Goal: Find specific page/section: Find specific page/section

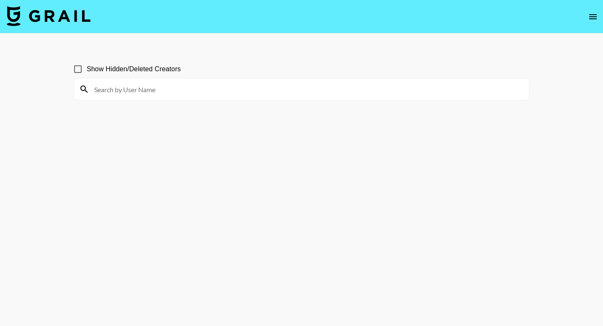
click at [260, 87] on input at bounding box center [306, 88] width 434 height 13
click at [143, 85] on input at bounding box center [306, 88] width 434 height 13
paste input "Lifewithbre___"
drag, startPoint x: 141, startPoint y: 91, endPoint x: 100, endPoint y: 90, distance: 41.9
click at [100, 90] on input "Lifewithbre___" at bounding box center [306, 88] width 434 height 13
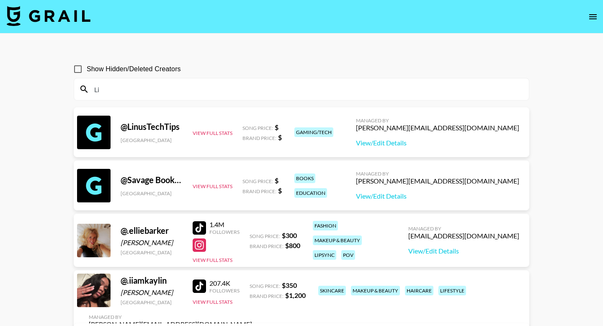
type input "L"
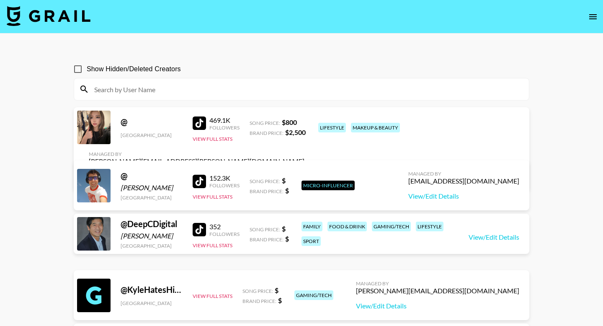
paste input "linbene_"
type input "linbene_"
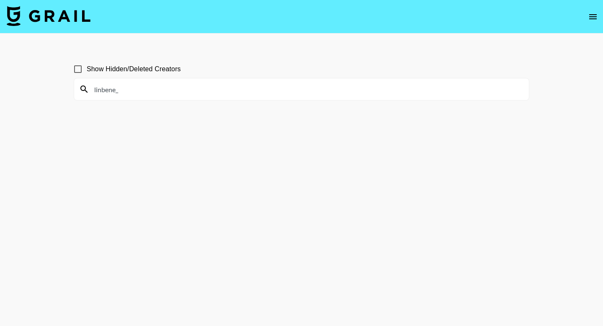
drag, startPoint x: 143, startPoint y: 91, endPoint x: 60, endPoint y: 90, distance: 82.9
click at [60, 90] on main "Show Hidden/Deleted Creators linbene_" at bounding box center [301, 182] width 603 height 299
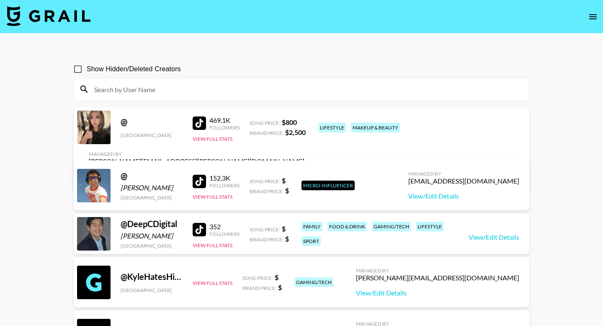
click at [187, 90] on input at bounding box center [306, 88] width 434 height 13
paste input "L.liangg"
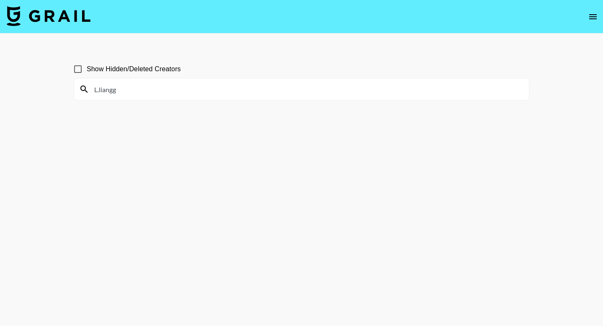
drag, startPoint x: 181, startPoint y: 87, endPoint x: 0, endPoint y: 87, distance: 181.2
click at [0, 87] on main "Show Hidden/Deleted Creators L.liangg" at bounding box center [301, 182] width 603 height 299
paste input "Clarhens"
drag, startPoint x: 174, startPoint y: 94, endPoint x: 0, endPoint y: 84, distance: 173.9
click at [0, 84] on main "Show Hidden/Deleted Creators Clarhens" at bounding box center [301, 182] width 603 height 299
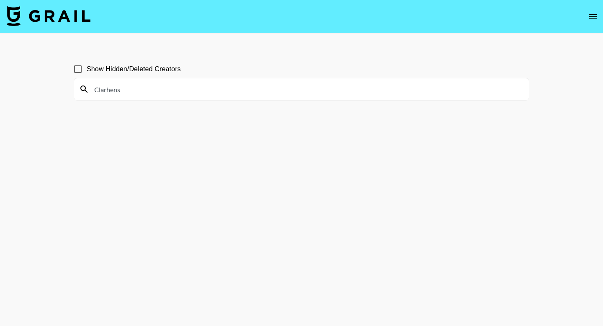
drag, startPoint x: 129, startPoint y: 82, endPoint x: 49, endPoint y: 85, distance: 80.8
click at [49, 85] on main "Show Hidden/Deleted Creators Clarhens" at bounding box center [301, 182] width 603 height 299
drag, startPoint x: 148, startPoint y: 90, endPoint x: 42, endPoint y: 89, distance: 105.9
click at [43, 89] on main "Show Hidden/Deleted Creators Clarhens" at bounding box center [301, 182] width 603 height 299
type input "choifree_"
